Goal: Information Seeking & Learning: Learn about a topic

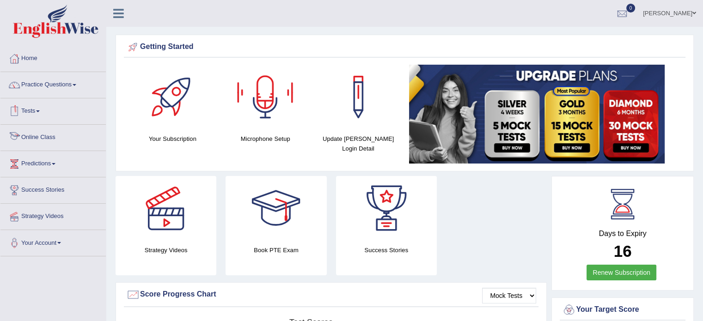
click at [33, 136] on link "Online Class" at bounding box center [52, 136] width 105 height 23
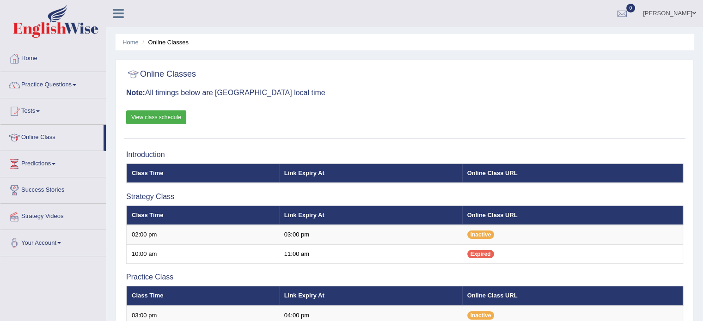
click at [142, 121] on link "View class schedule" at bounding box center [156, 117] width 60 height 14
click at [156, 118] on link "View class schedule" at bounding box center [156, 117] width 60 height 14
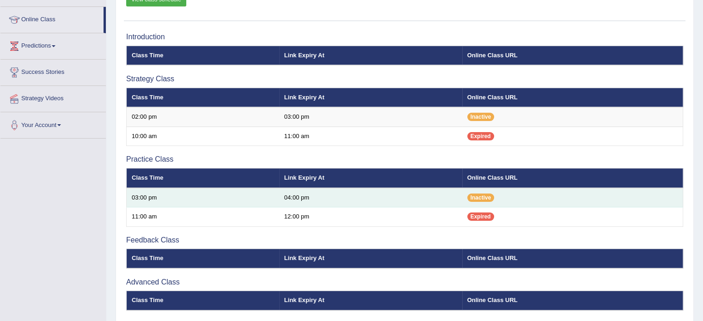
scroll to position [102, 0]
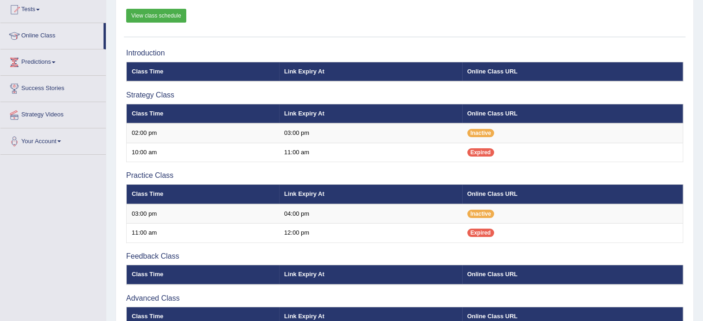
click at [144, 14] on link "View class schedule" at bounding box center [156, 16] width 60 height 14
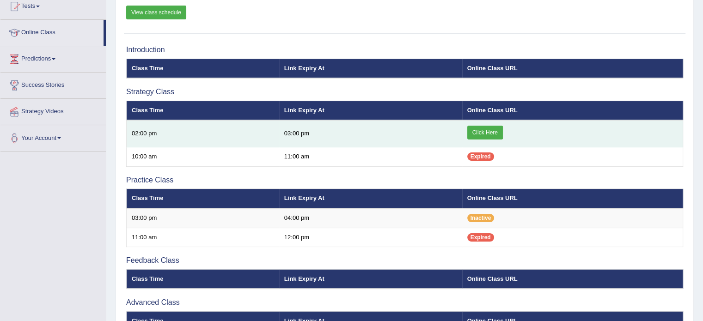
click at [484, 132] on link "Click Here" at bounding box center [485, 133] width 36 height 14
